Goal: Task Accomplishment & Management: Manage account settings

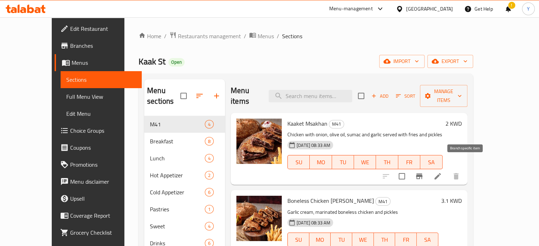
click at [422, 174] on icon "Branch-specific-item" at bounding box center [419, 177] width 6 height 6
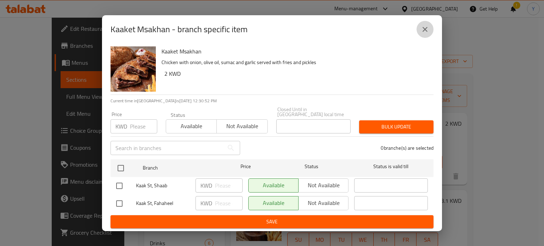
click at [427, 29] on icon "close" at bounding box center [425, 29] width 9 height 9
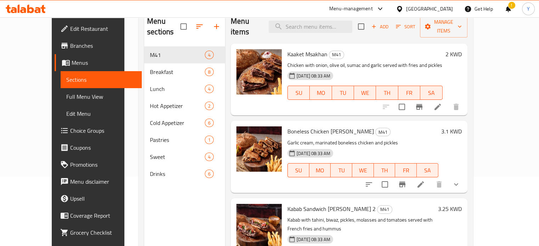
scroll to position [71, 0]
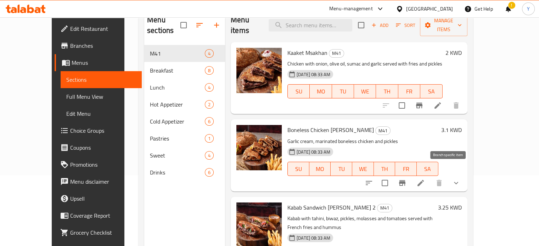
click at [411, 175] on button "Branch-specific-item" at bounding box center [402, 183] width 17 height 17
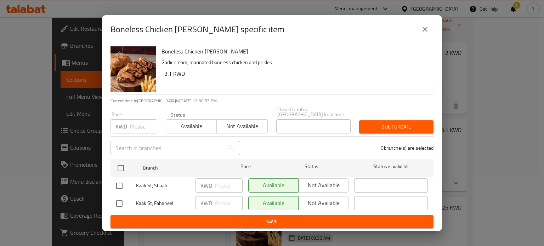
click at [423, 27] on button "close" at bounding box center [425, 29] width 17 height 17
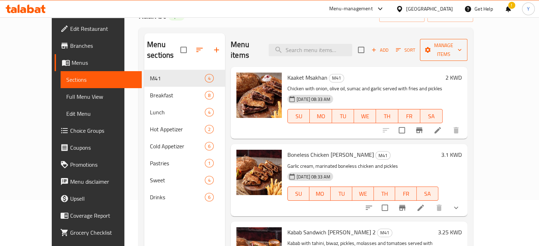
scroll to position [35, 0]
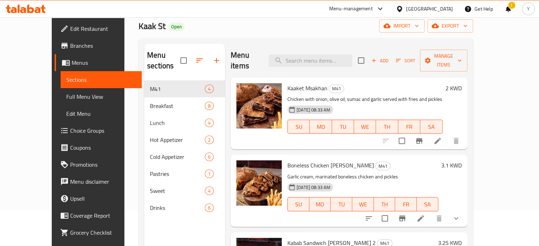
click at [462, 83] on h6 "2 KWD" at bounding box center [454, 88] width 16 height 10
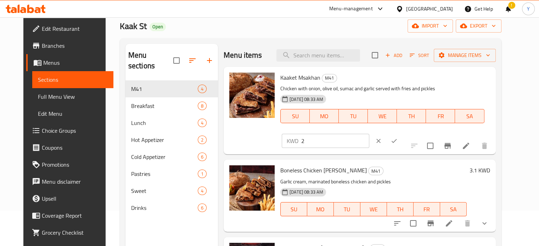
click at [369, 134] on input "2" at bounding box center [335, 141] width 68 height 14
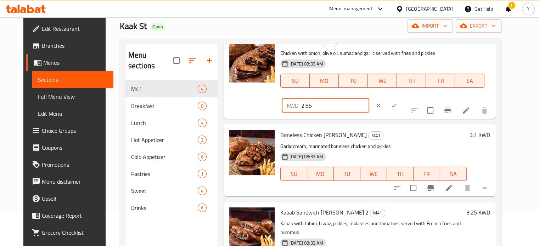
type input "2.85"
click at [382, 102] on icon "clear" at bounding box center [378, 105] width 7 height 7
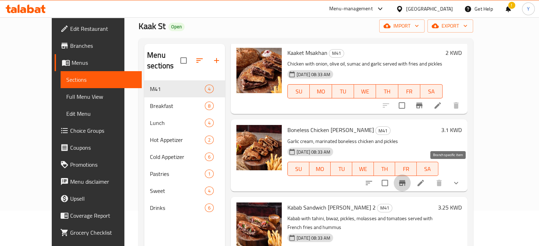
click at [405, 180] on icon "Branch-specific-item" at bounding box center [402, 183] width 6 height 6
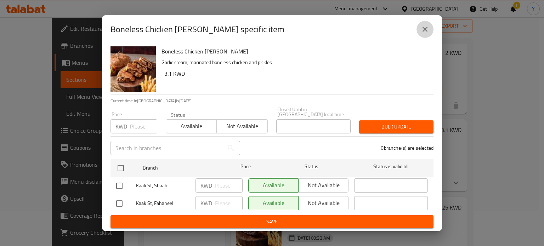
drag, startPoint x: 431, startPoint y: 29, endPoint x: 430, endPoint y: 42, distance: 12.8
click at [430, 29] on button "close" at bounding box center [425, 29] width 17 height 17
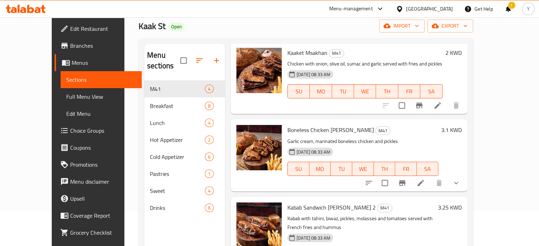
click at [462, 125] on h6 "3.1 KWD" at bounding box center [451, 130] width 21 height 10
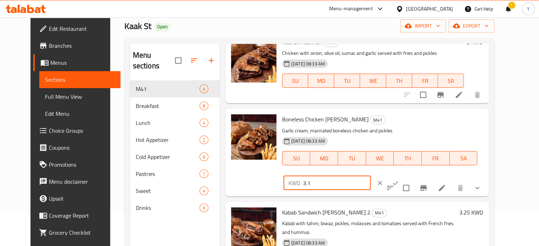
drag, startPoint x: 429, startPoint y: 123, endPoint x: 307, endPoint y: 117, distance: 122.7
click at [313, 123] on div "Boneless Chicken Kaake M41 Garlic cream, marinated boneless chicken and pickles…" at bounding box center [382, 153] width 207 height 82
type input "2.85"
click at [403, 175] on button "ok" at bounding box center [396, 183] width 16 height 16
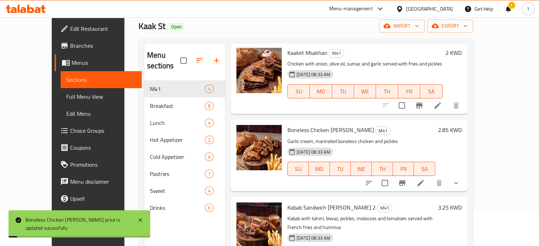
click at [312, 125] on span "Boneless Chicken Kaake" at bounding box center [330, 130] width 86 height 11
copy h6 "Boneless Chicken Kaake"
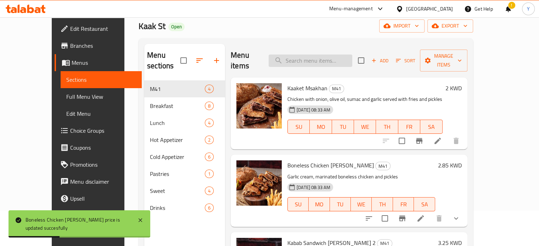
click at [311, 57] on input "search" at bounding box center [311, 61] width 84 height 12
paste input "Boneless Chicken Kaake"
click at [332, 57] on input "Boneless Chicken Kaake" at bounding box center [311, 61] width 84 height 12
click at [368, 58] on div "Menu items Boneless Chicken Kaake Add Sort Manage items" at bounding box center [349, 61] width 237 height 34
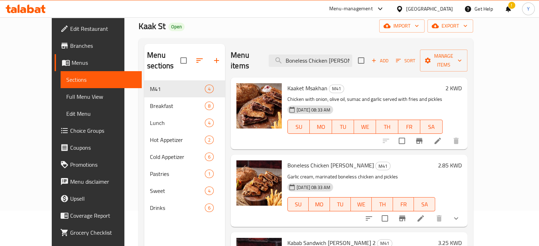
drag, startPoint x: 379, startPoint y: 58, endPoint x: 407, endPoint y: 53, distance: 28.7
click at [401, 55] on div "Menu items Boneless Chicken Kaake Add Sort Manage items" at bounding box center [349, 61] width 237 height 34
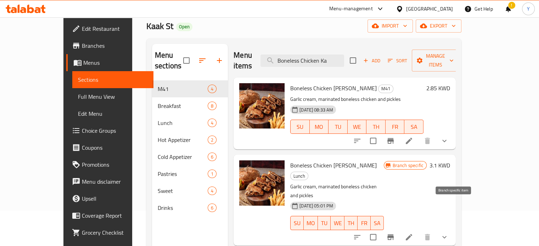
type input "Boneless Chicken Ka"
click at [395, 233] on icon "Branch-specific-item" at bounding box center [390, 237] width 9 height 9
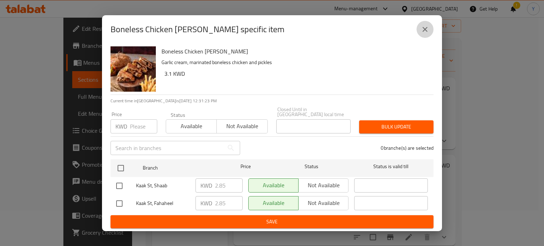
click at [427, 29] on icon "close" at bounding box center [425, 29] width 9 height 9
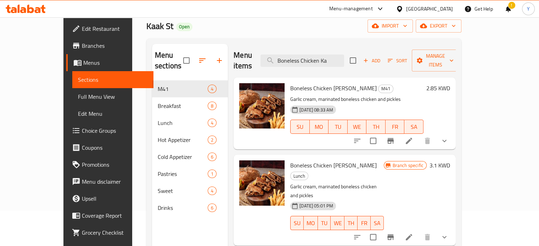
click at [450, 161] on h6 "3.1 KWD" at bounding box center [440, 166] width 21 height 10
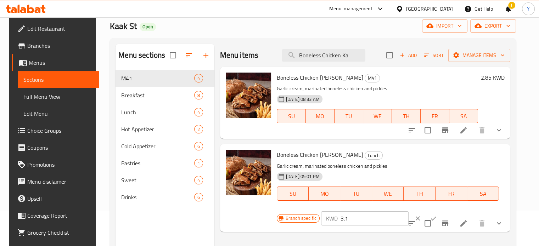
drag, startPoint x: 360, startPoint y: 221, endPoint x: 285, endPoint y: 223, distance: 74.8
click at [291, 223] on div "Branch specific KWD 3.1 ​" at bounding box center [364, 219] width 175 height 16
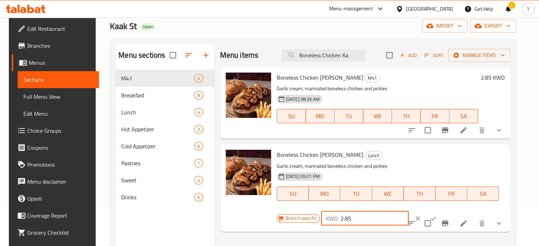
type input "2.85"
click at [430, 217] on icon "ok" at bounding box center [433, 218] width 7 height 7
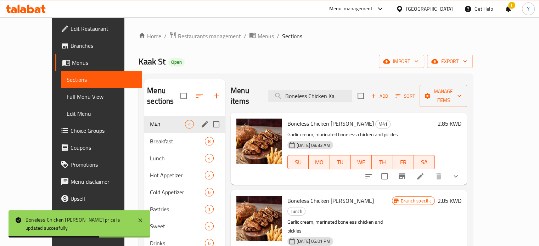
click at [155, 120] on span "M41" at bounding box center [167, 124] width 35 height 9
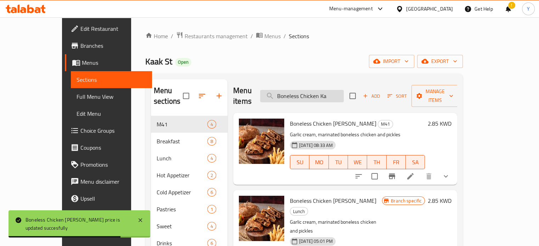
click at [344, 90] on input "Boneless Chicken Ka" at bounding box center [302, 96] width 84 height 12
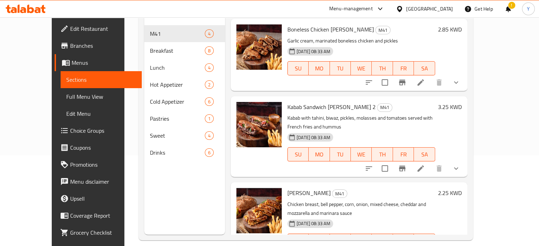
scroll to position [99, 0]
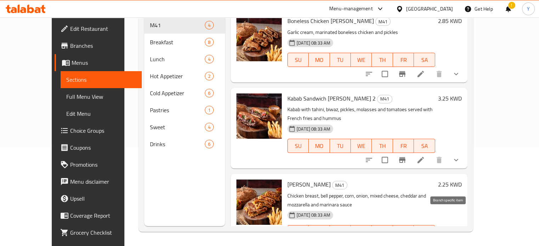
click at [407, 242] on icon "Branch-specific-item" at bounding box center [402, 246] width 9 height 9
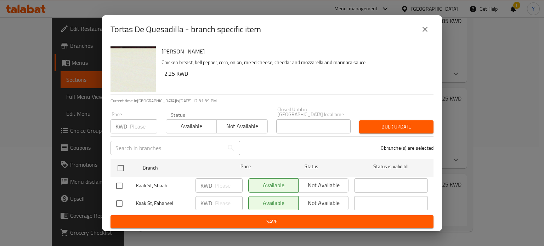
drag, startPoint x: 421, startPoint y: 33, endPoint x: 430, endPoint y: 1, distance: 33.3
click at [422, 32] on icon "close" at bounding box center [425, 29] width 9 height 9
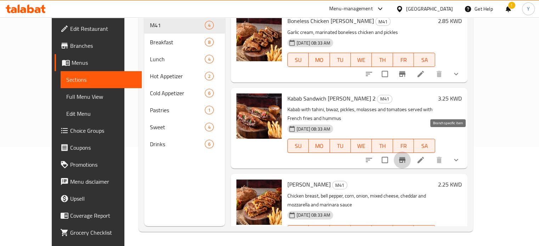
click at [411, 152] on button "Branch-specific-item" at bounding box center [402, 160] width 17 height 17
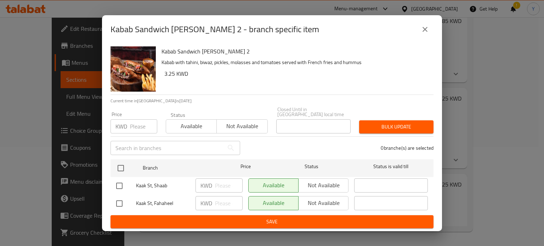
click at [424, 30] on icon "close" at bounding box center [425, 29] width 5 height 5
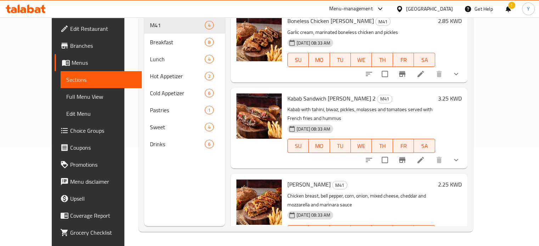
click at [462, 94] on h6 "3.25 KWD" at bounding box center [450, 99] width 24 height 10
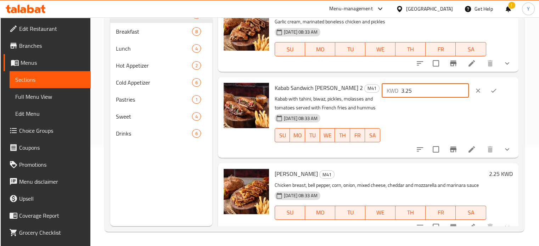
drag, startPoint x: 438, startPoint y: 91, endPoint x: 343, endPoint y: 90, distance: 94.3
click at [343, 90] on div "Kabab Sandwich Kaake 2 M41 Kabab with tahini, biwaz, pickles, molasses and toma…" at bounding box center [394, 117] width 244 height 75
type input "2.5"
click at [491, 90] on icon "ok" at bounding box center [493, 90] width 7 height 7
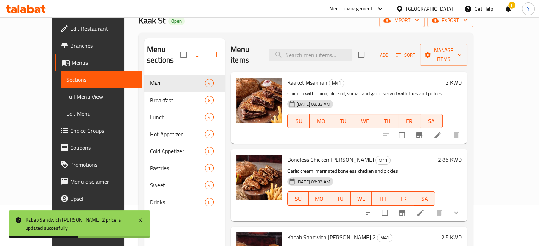
scroll to position [28, 0]
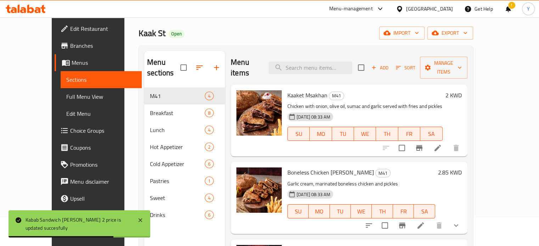
click at [462, 90] on h6 "2 KWD" at bounding box center [454, 95] width 16 height 10
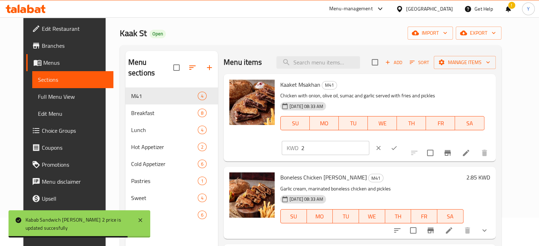
click at [369, 141] on input "2" at bounding box center [335, 148] width 68 height 14
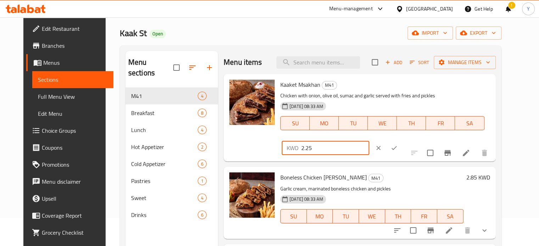
type input "2.25"
click at [402, 140] on button "ok" at bounding box center [394, 148] width 16 height 16
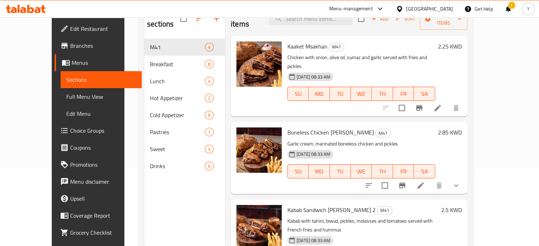
scroll to position [0, 0]
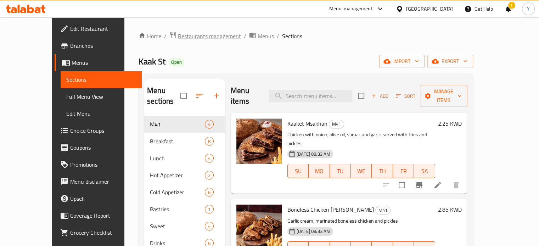
click at [198, 31] on div "Home / Restaurants management / Menus / Sections Kaak St Open import export Men…" at bounding box center [305, 181] width 363 height 328
click at [197, 34] on span "Restaurants management" at bounding box center [209, 36] width 63 height 9
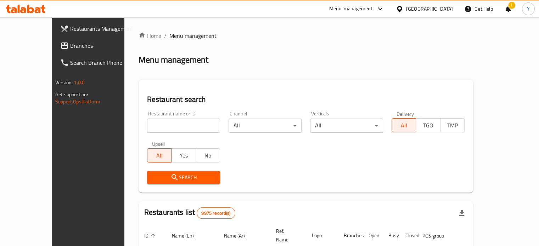
click at [167, 116] on div at bounding box center [269, 123] width 539 height 246
click at [164, 122] on input "search" at bounding box center [183, 126] width 73 height 14
click button "Search" at bounding box center [183, 177] width 73 height 13
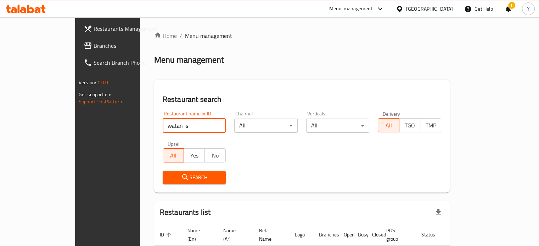
scroll to position [43, 0]
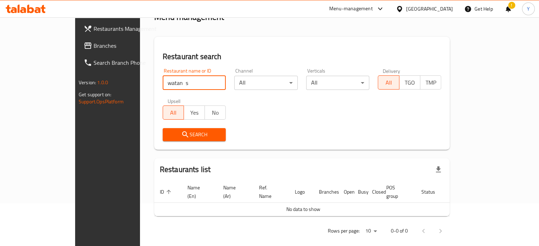
drag, startPoint x: 153, startPoint y: 83, endPoint x: 134, endPoint y: 86, distance: 19.7
click at [163, 86] on input "watan s" at bounding box center [194, 83] width 63 height 14
type input "watan s"
click button "Search" at bounding box center [194, 134] width 63 height 13
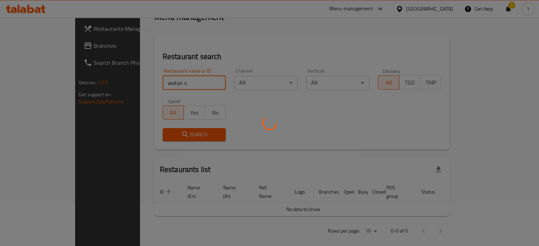
click button "Search" at bounding box center [194, 134] width 63 height 13
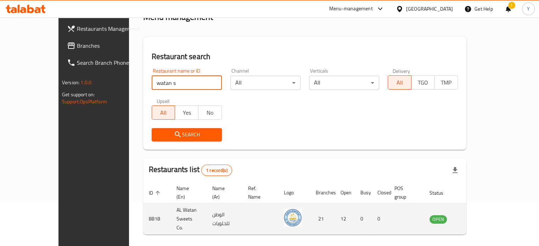
click at [475, 215] on icon "enhanced table" at bounding box center [471, 219] width 9 height 9
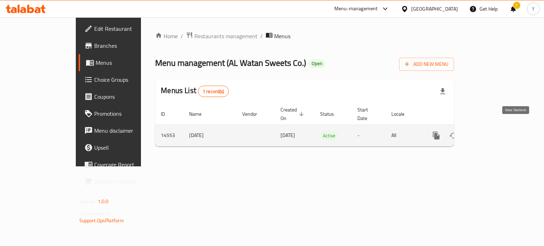
click at [491, 133] on icon "enhanced table" at bounding box center [488, 136] width 6 height 6
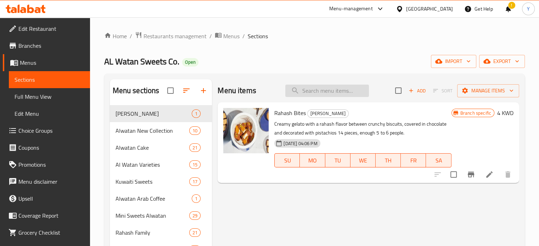
click at [317, 85] on input "search" at bounding box center [327, 91] width 84 height 12
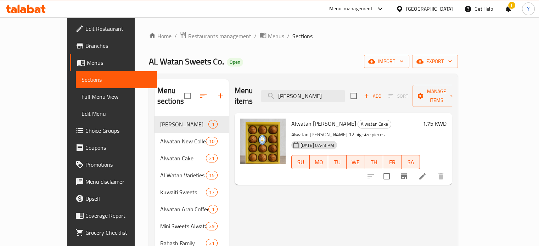
click at [408, 172] on icon "Branch-specific-item" at bounding box center [404, 176] width 9 height 9
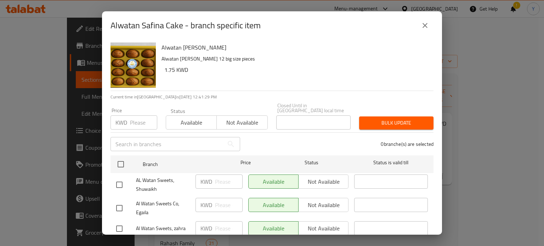
click at [427, 24] on icon "close" at bounding box center [425, 25] width 5 height 5
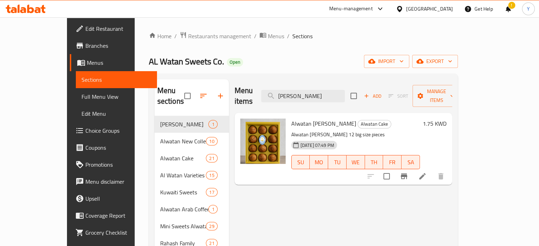
drag, startPoint x: 322, startPoint y: 91, endPoint x: 164, endPoint y: 91, distance: 157.7
click at [164, 91] on div "Menu sections Alwatan Gelato 1 Alwatan New Collection 10 Alwatan Cake 21 Al Wat…" at bounding box center [304, 209] width 298 height 261
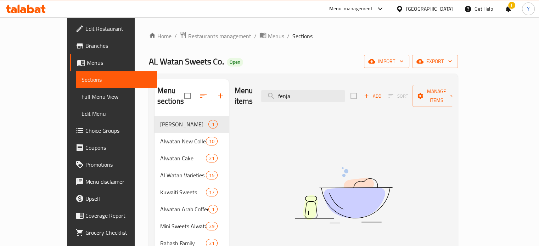
drag, startPoint x: 320, startPoint y: 90, endPoint x: 276, endPoint y: 89, distance: 44.3
click at [277, 89] on div "Menu items fenja Add Sort Manage items" at bounding box center [344, 96] width 218 height 34
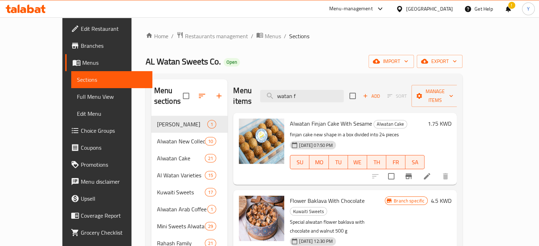
type input "watan f"
click at [324, 118] on span "Alwatan Finjan Cake With Sesame" at bounding box center [331, 123] width 82 height 11
copy h6 "Alwatan Finjan Cake With Sesame"
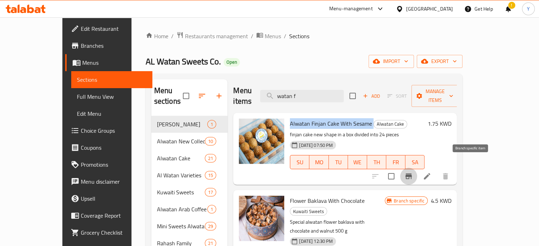
click at [413, 172] on icon "Branch-specific-item" at bounding box center [408, 176] width 9 height 9
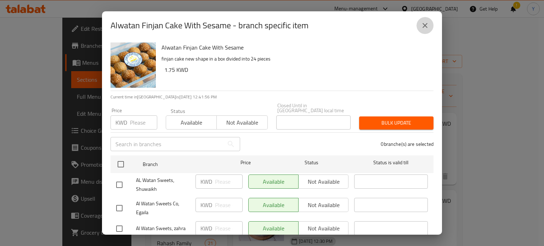
click at [424, 24] on icon "close" at bounding box center [425, 25] width 9 height 9
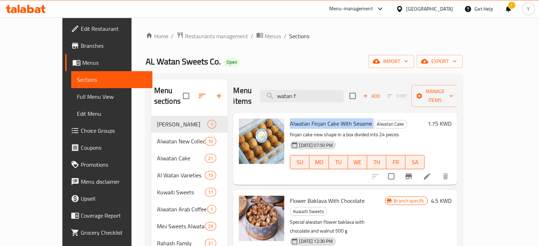
click at [319, 118] on span "Alwatan Finjan Cake With Sesame" at bounding box center [331, 123] width 82 height 11
click at [317, 118] on span "Alwatan Finjan Cake With Sesame" at bounding box center [331, 123] width 82 height 11
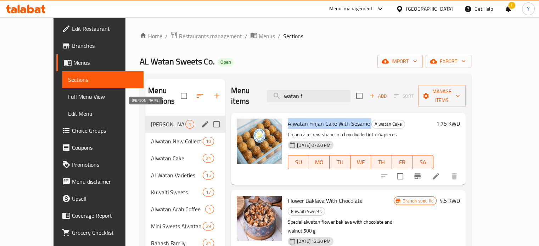
click at [164, 120] on span "Alwatan Gelato" at bounding box center [168, 124] width 34 height 9
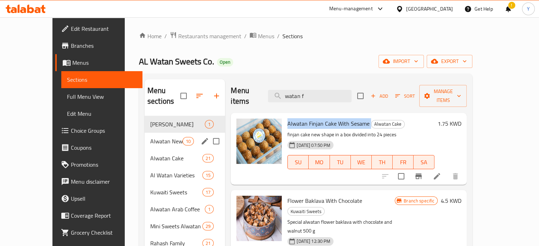
click at [163, 137] on span "Alwatan New Collection" at bounding box center [166, 141] width 32 height 9
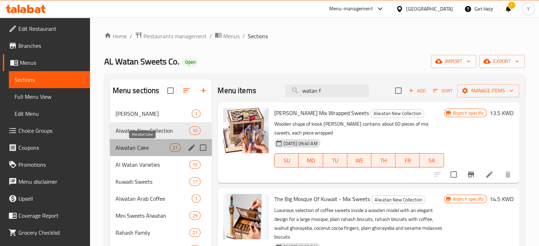
click at [163, 144] on span "Alwatan Cake" at bounding box center [143, 148] width 54 height 9
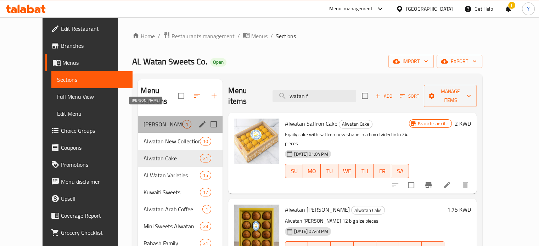
click at [151, 120] on span "Alwatan Gelato" at bounding box center [163, 124] width 39 height 9
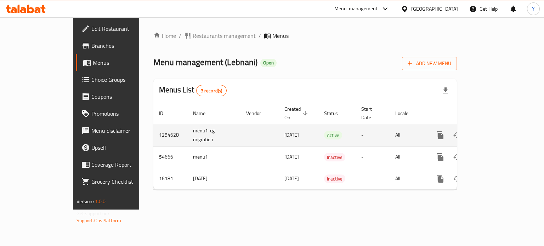
click at [500, 127] on link "enhanced table" at bounding box center [491, 135] width 17 height 17
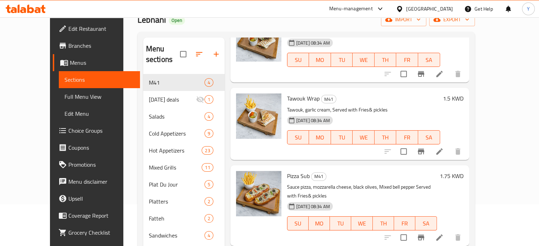
scroll to position [106, 0]
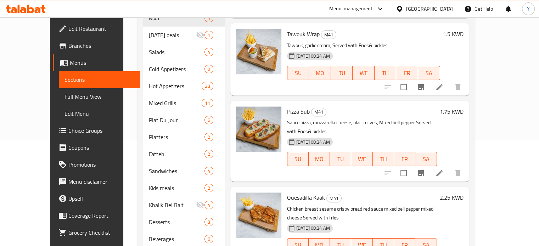
click at [424, 170] on icon "Branch-specific-item" at bounding box center [421, 173] width 6 height 6
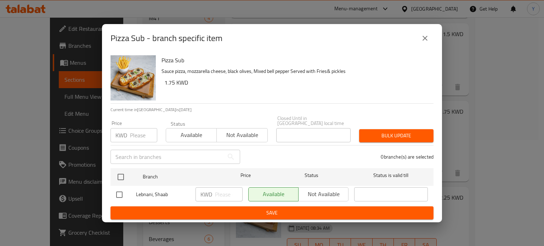
click at [426, 37] on icon "close" at bounding box center [425, 38] width 9 height 9
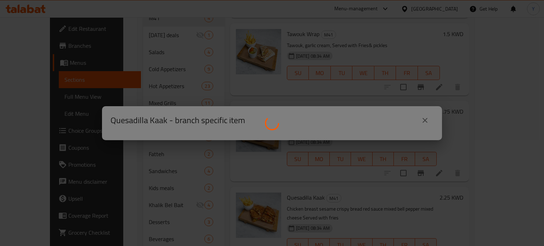
click at [427, 119] on div at bounding box center [272, 123] width 544 height 246
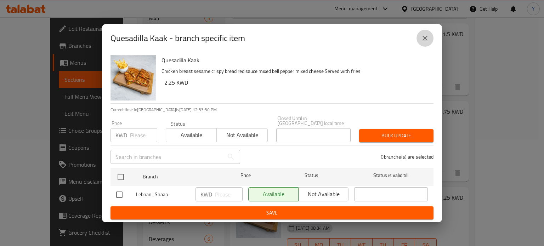
click at [423, 41] on icon "close" at bounding box center [425, 38] width 5 height 5
